Goal: Task Accomplishment & Management: Manage account settings

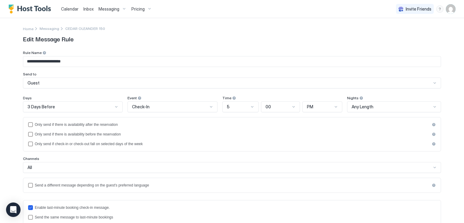
scroll to position [37, 0]
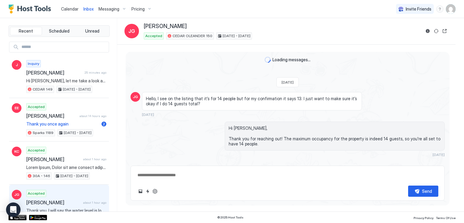
scroll to position [879, 0]
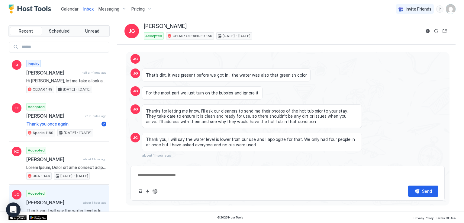
type textarea "*"
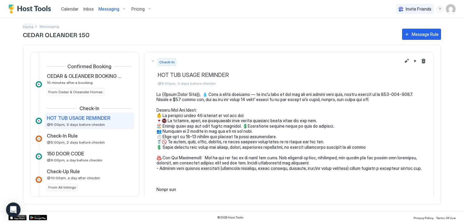
click at [27, 26] on span "Home" at bounding box center [28, 26] width 11 height 5
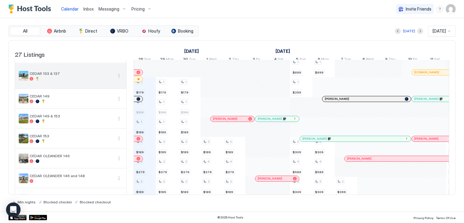
scroll to position [91, 0]
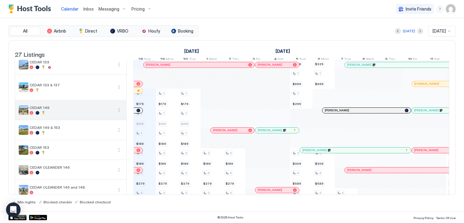
click at [118, 114] on button "More options" at bounding box center [118, 110] width 7 height 7
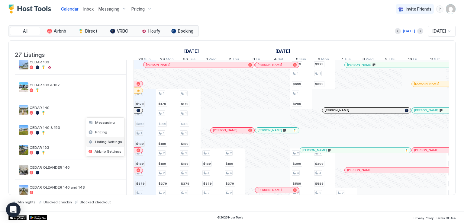
click at [112, 141] on span "Listing Settings" at bounding box center [108, 142] width 27 height 5
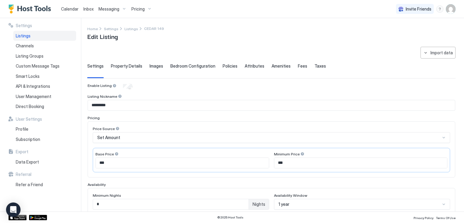
scroll to position [60, 0]
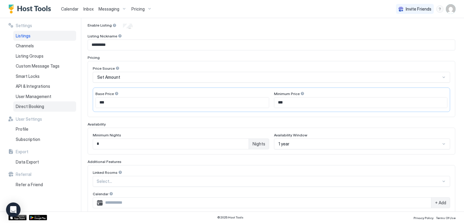
click at [39, 105] on span "Direct Booking" at bounding box center [30, 106] width 28 height 5
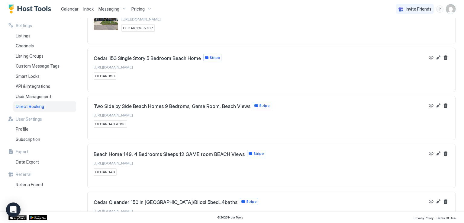
scroll to position [635, 0]
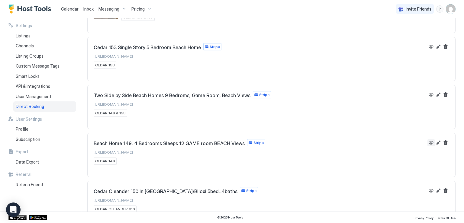
click at [428, 139] on button "View" at bounding box center [431, 142] width 7 height 7
